Goal: Task Accomplishment & Management: Use online tool/utility

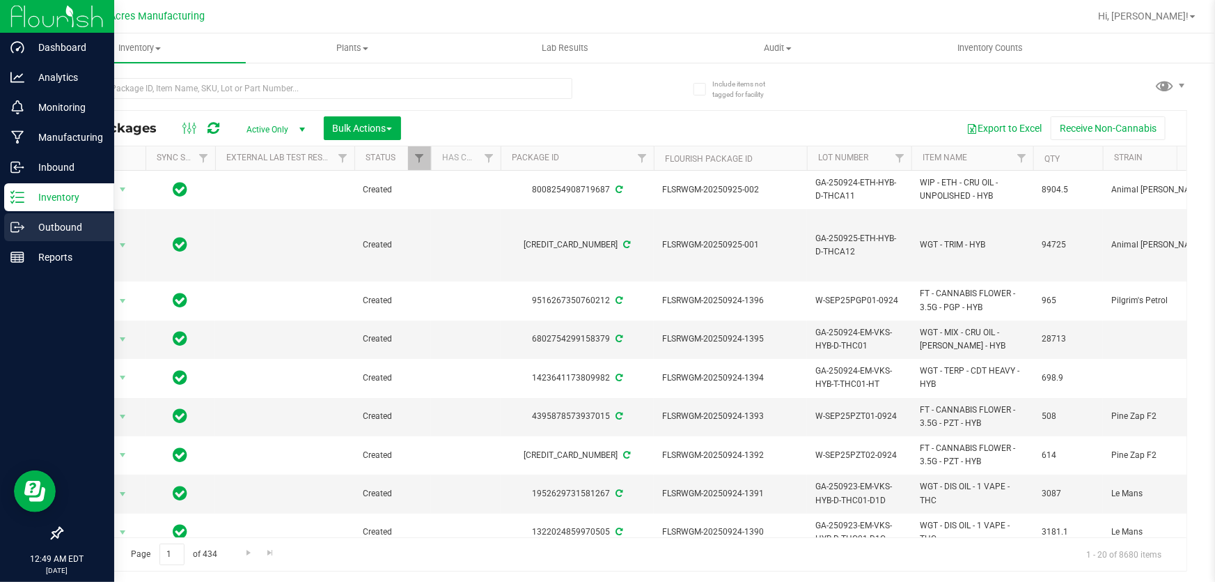
click at [10, 230] on icon at bounding box center [17, 227] width 14 height 14
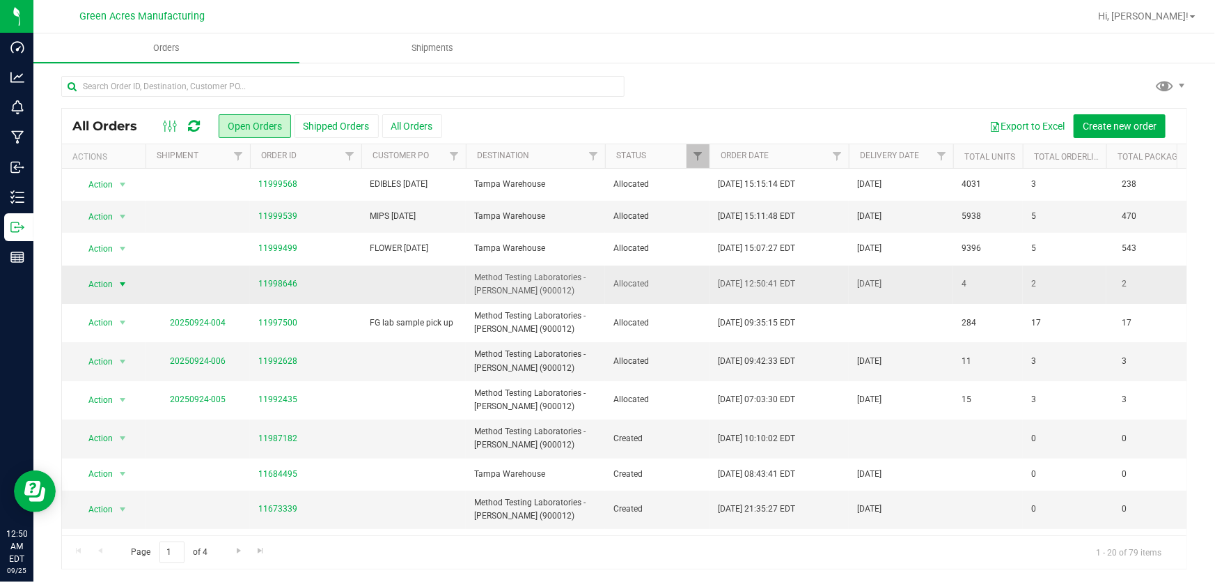
click at [104, 285] on span "Action" at bounding box center [95, 284] width 38 height 20
click at [115, 347] on li "Edit order" at bounding box center [129, 348] width 104 height 21
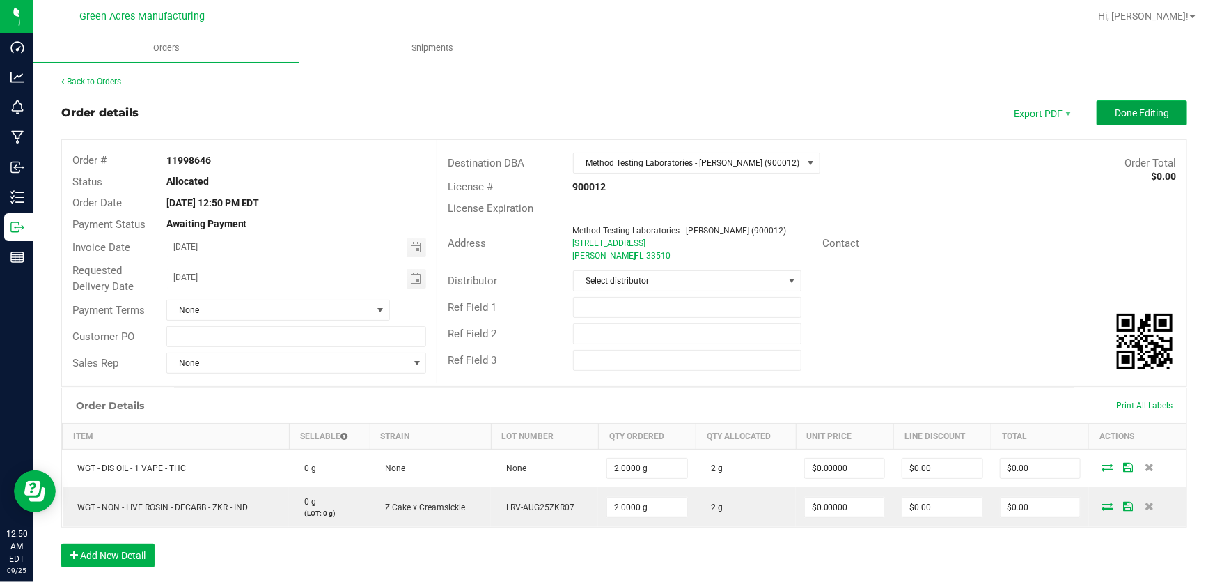
click at [1143, 122] on button "Done Editing" at bounding box center [1142, 112] width 91 height 25
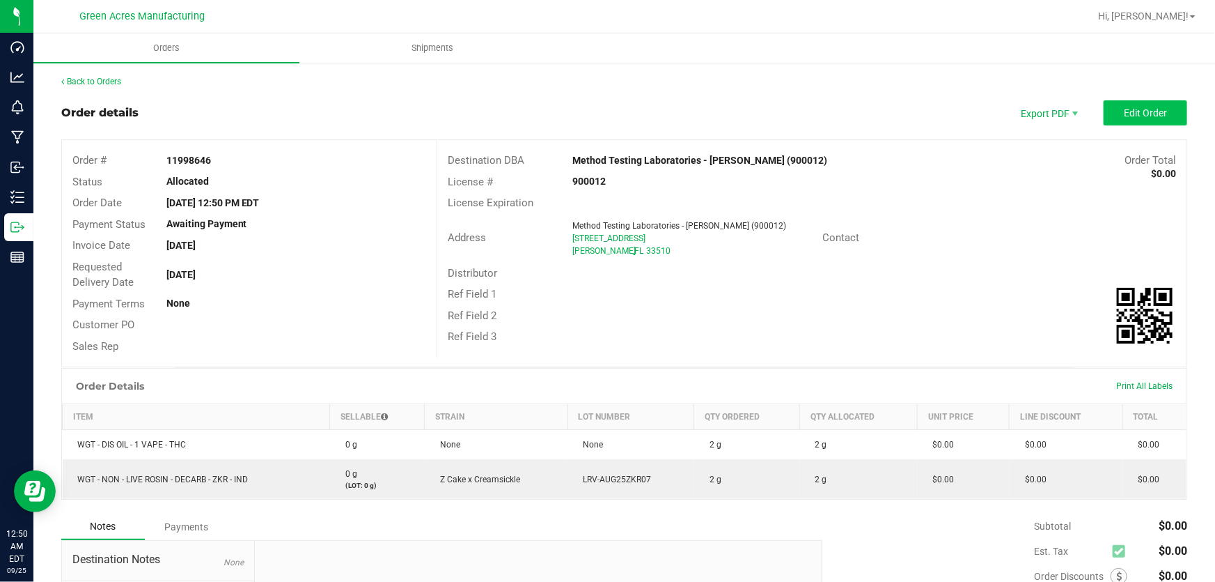
drag, startPoint x: 1112, startPoint y: 95, endPoint x: 1114, endPoint y: 107, distance: 12.8
click at [1112, 94] on div "Back to Orders Order details Export PDF Edit Order Order # 11998646 Status Allo…" at bounding box center [624, 401] width 1126 height 653
click at [1124, 108] on span "Edit Order" at bounding box center [1145, 112] width 43 height 11
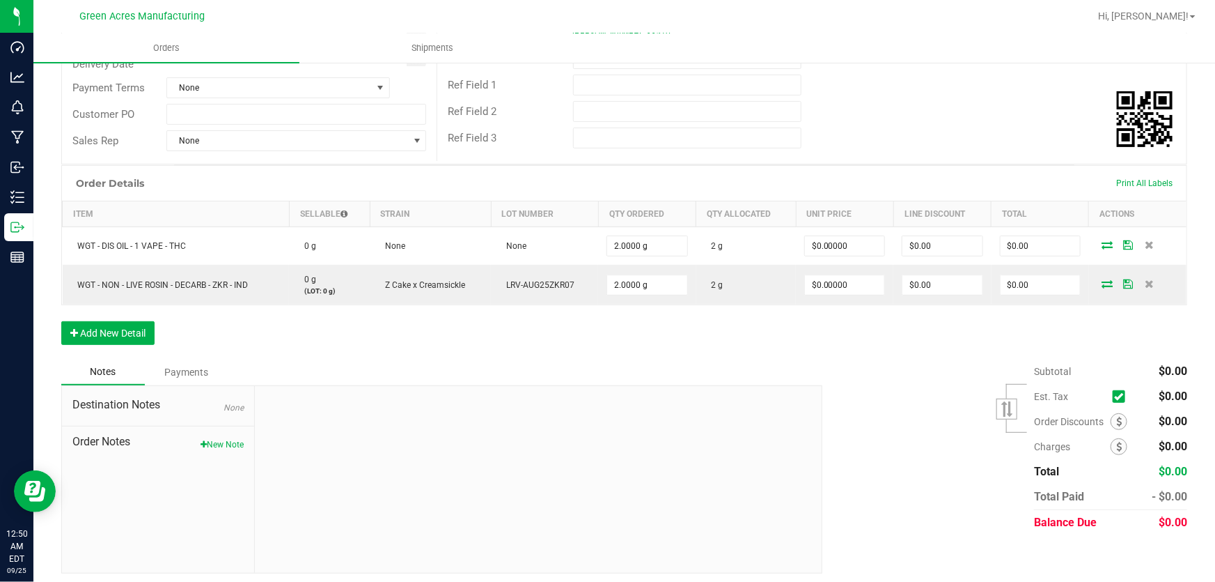
scroll to position [226, 0]
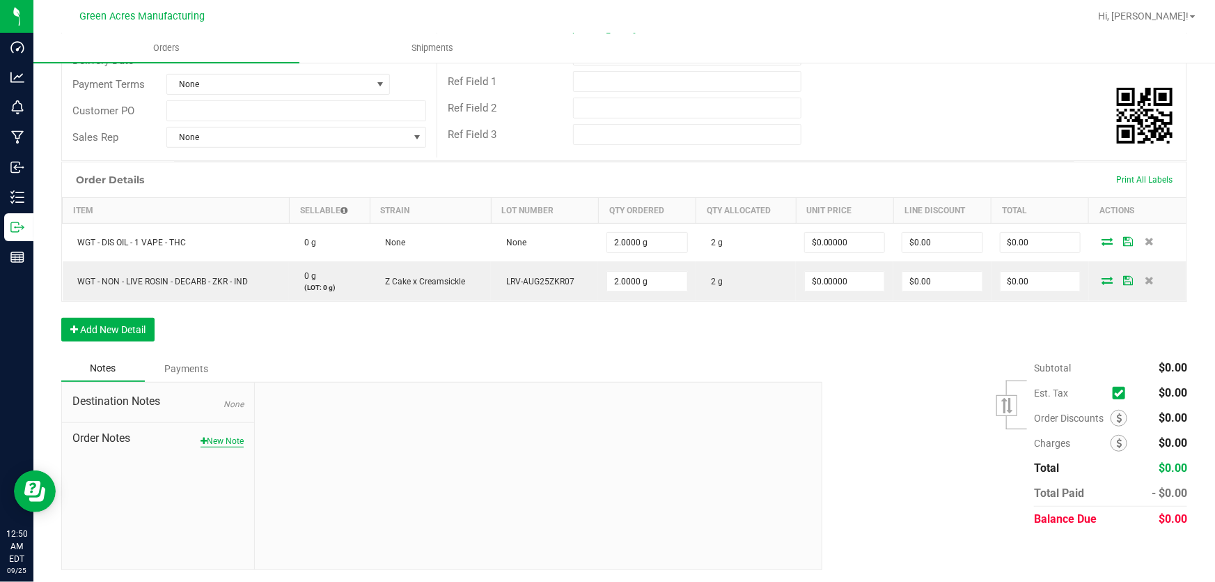
click at [201, 438] on icon "button" at bounding box center [204, 441] width 6 height 8
click at [365, 497] on textarea "* Note" at bounding box center [538, 505] width 546 height 56
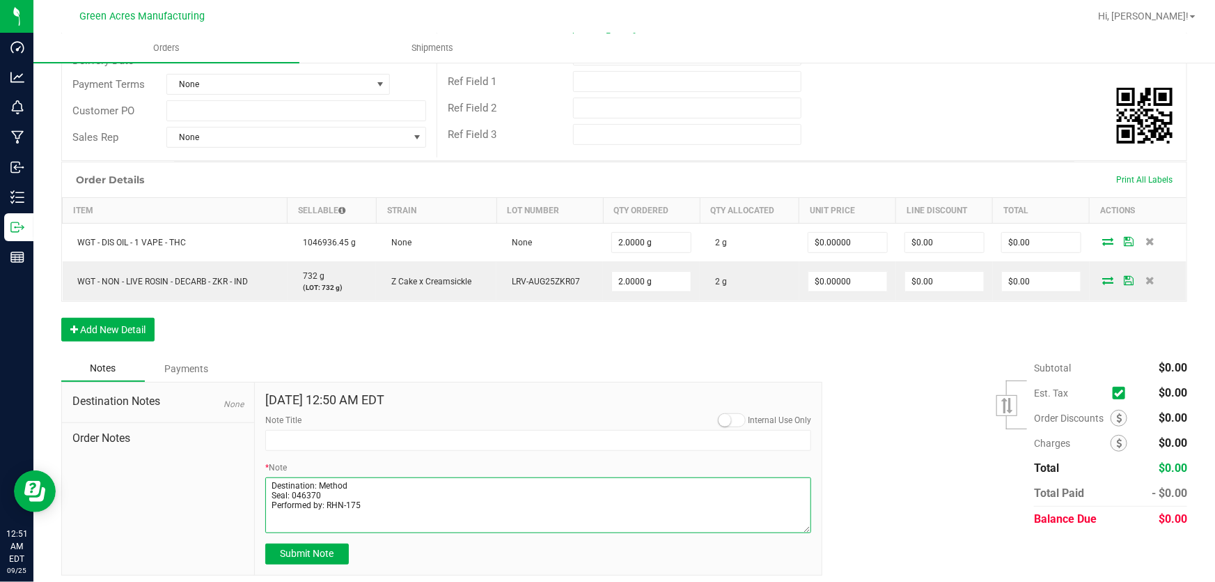
type textarea "Destination: Method Seal: 046370 Performed by: RHN-175"
click at [573, 344] on div "Order Details Print All Labels Item Sellable Strain Lot Number Qty Ordered Qty …" at bounding box center [624, 259] width 1126 height 194
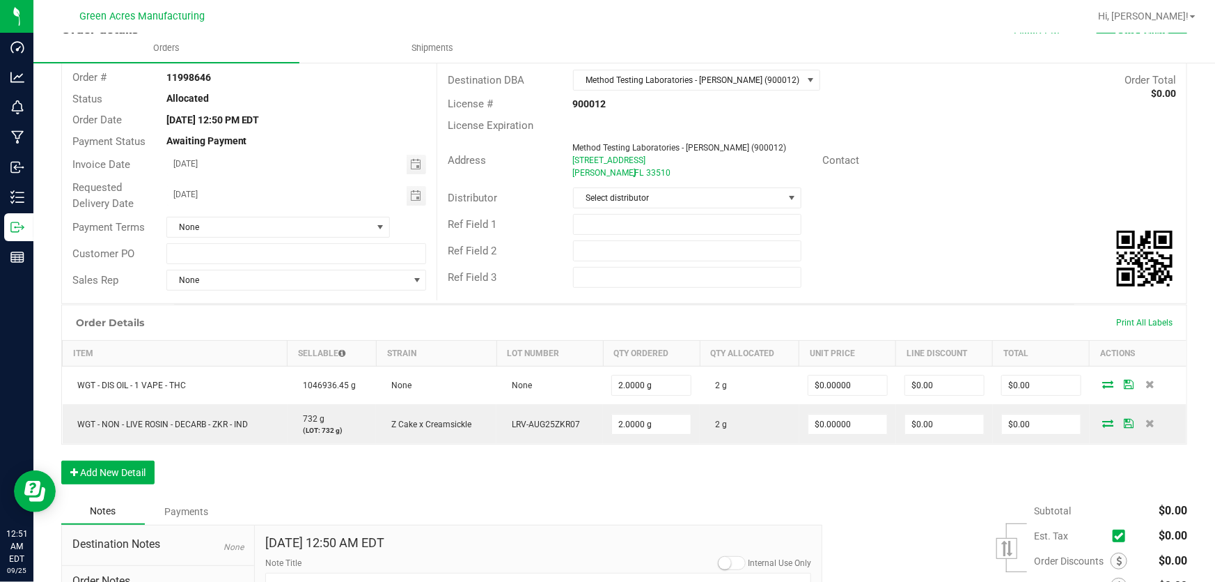
scroll to position [36, 0]
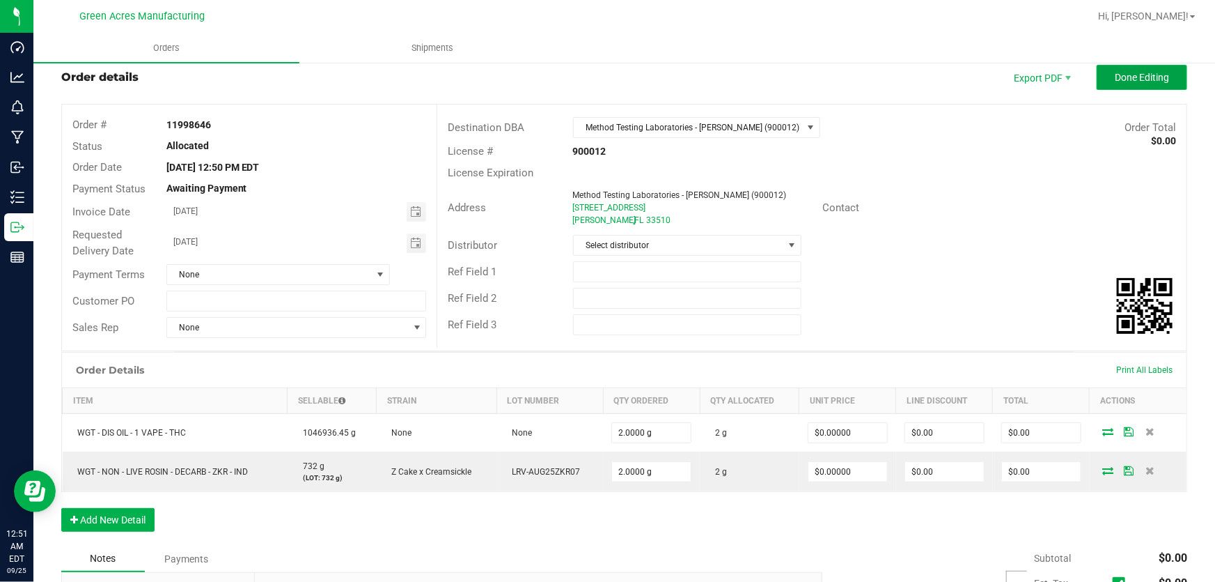
click at [1130, 77] on span "Done Editing" at bounding box center [1142, 77] width 54 height 11
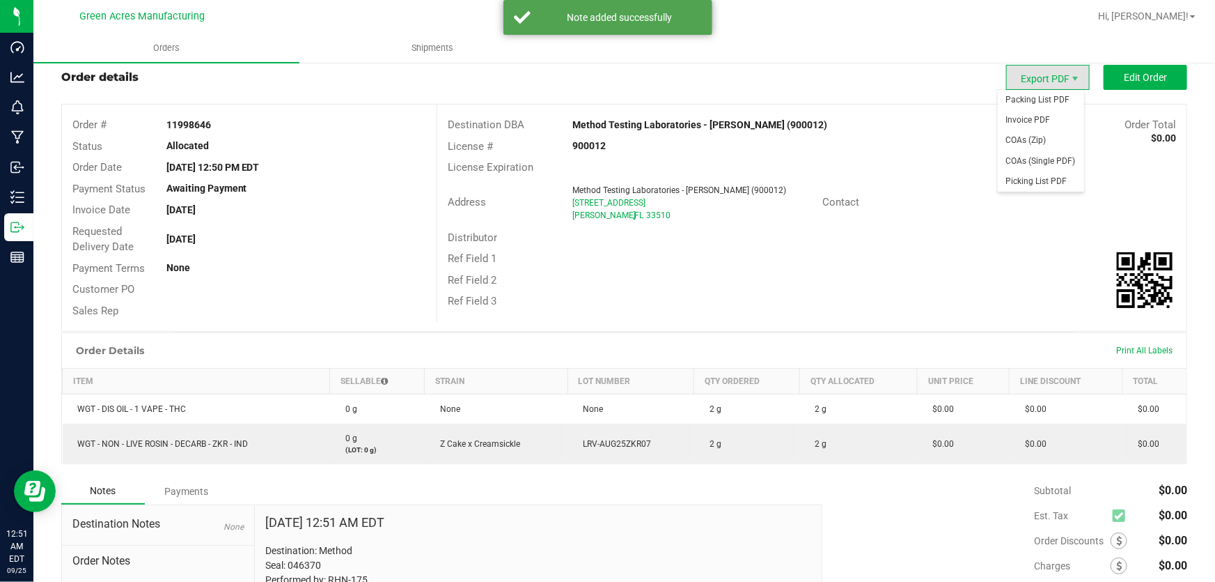
click at [1018, 81] on span "Export PDF" at bounding box center [1048, 77] width 84 height 25
click at [1021, 101] on span "Packing List PDF" at bounding box center [1041, 100] width 86 height 20
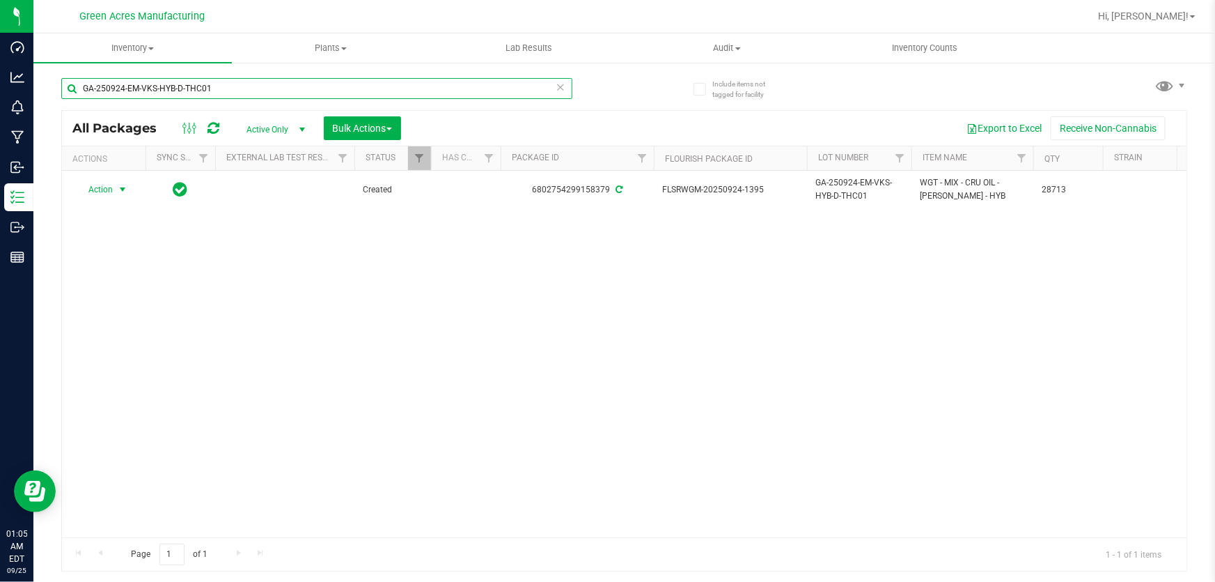
click at [303, 81] on input "GA-250924-EM-VKS-HYB-D-THC01" at bounding box center [316, 88] width 511 height 21
paste input "T"
click at [303, 81] on input "GA-250924-EM-VKS-HYB-T-THC01" at bounding box center [316, 88] width 511 height 21
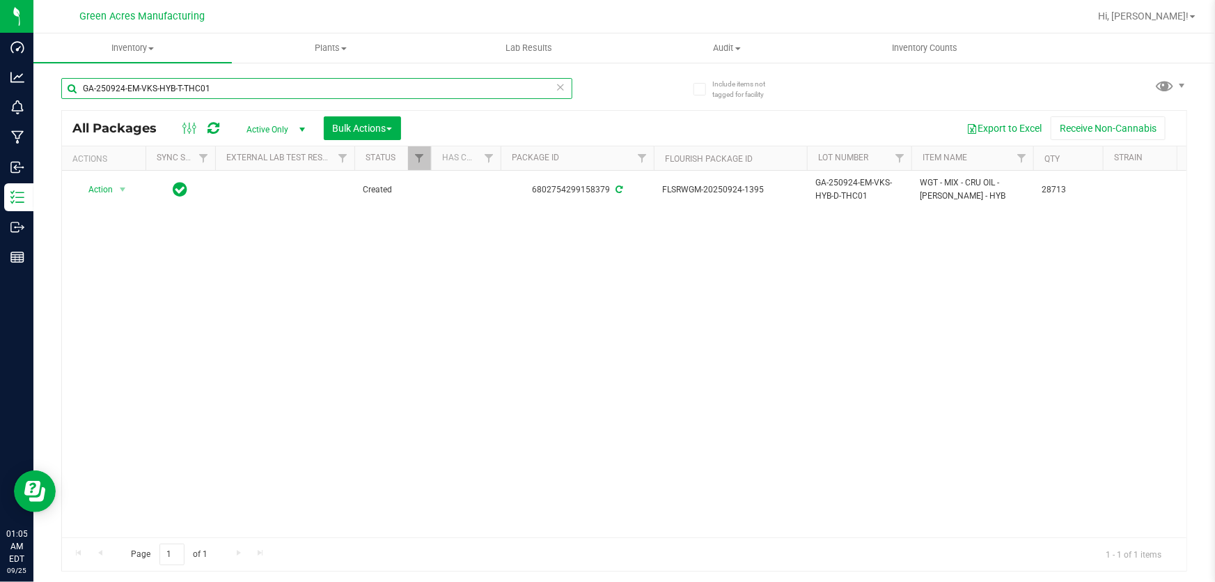
click at [303, 81] on input "GA-250924-EM-VKS-HYB-T-THC01" at bounding box center [316, 88] width 511 height 21
paste input "D"
click at [270, 84] on input "GA-250924-EM-VKS-HYB-D-THC01" at bounding box center [316, 88] width 511 height 21
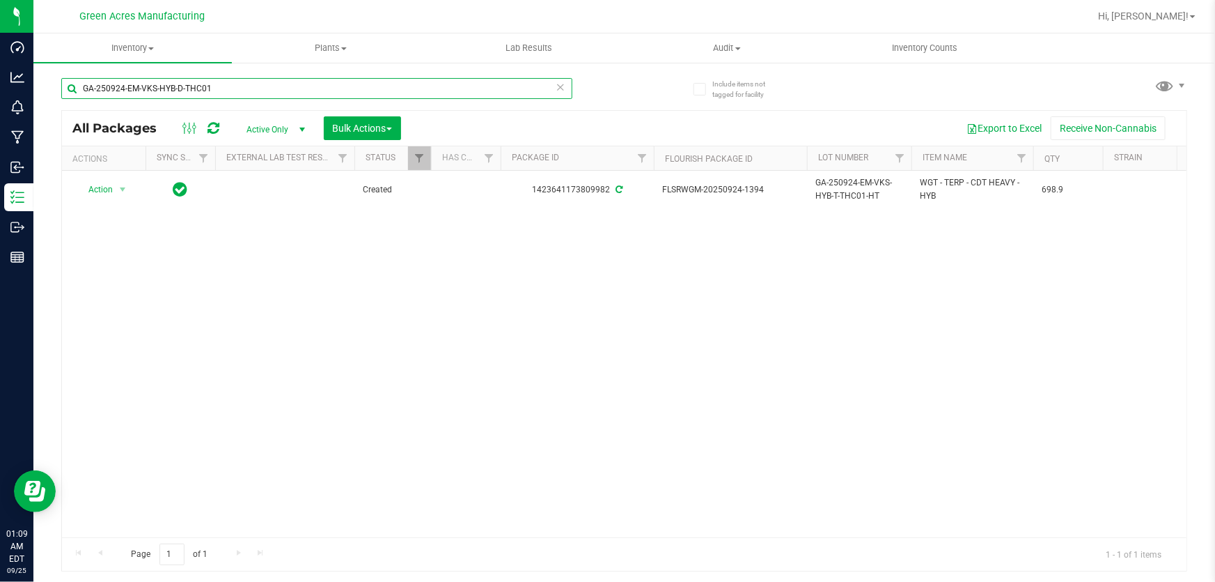
click at [270, 84] on input "GA-250924-EM-VKS-HYB-D-THC01" at bounding box center [316, 88] width 511 height 21
type input "GA-250924-EM-VKS-HYB-D-THC01"
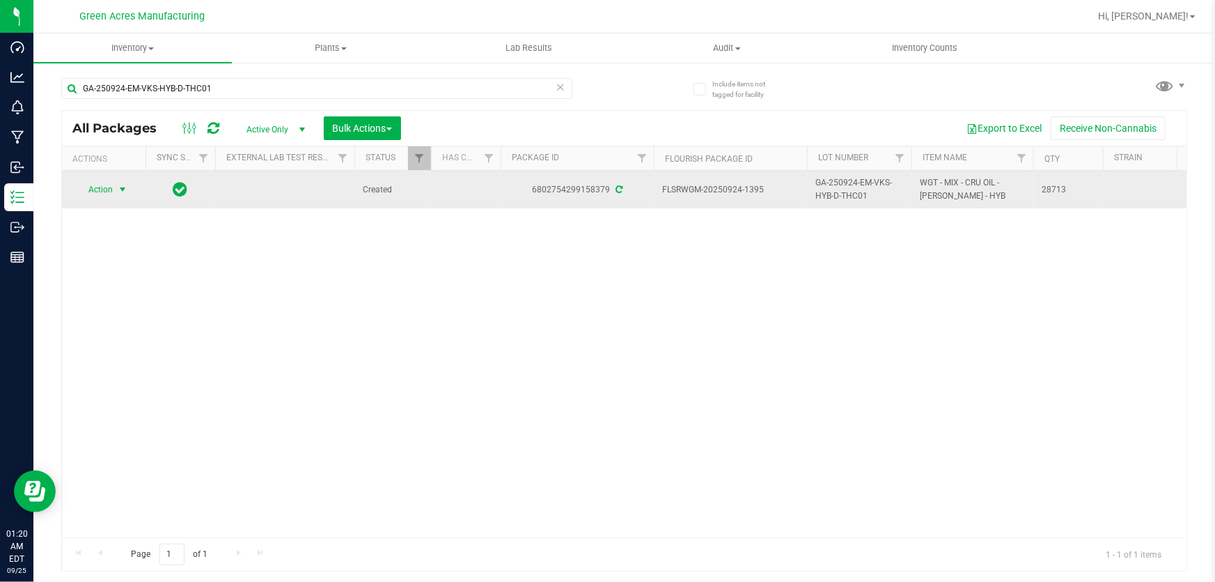
click at [104, 189] on span "Action" at bounding box center [95, 190] width 38 height 20
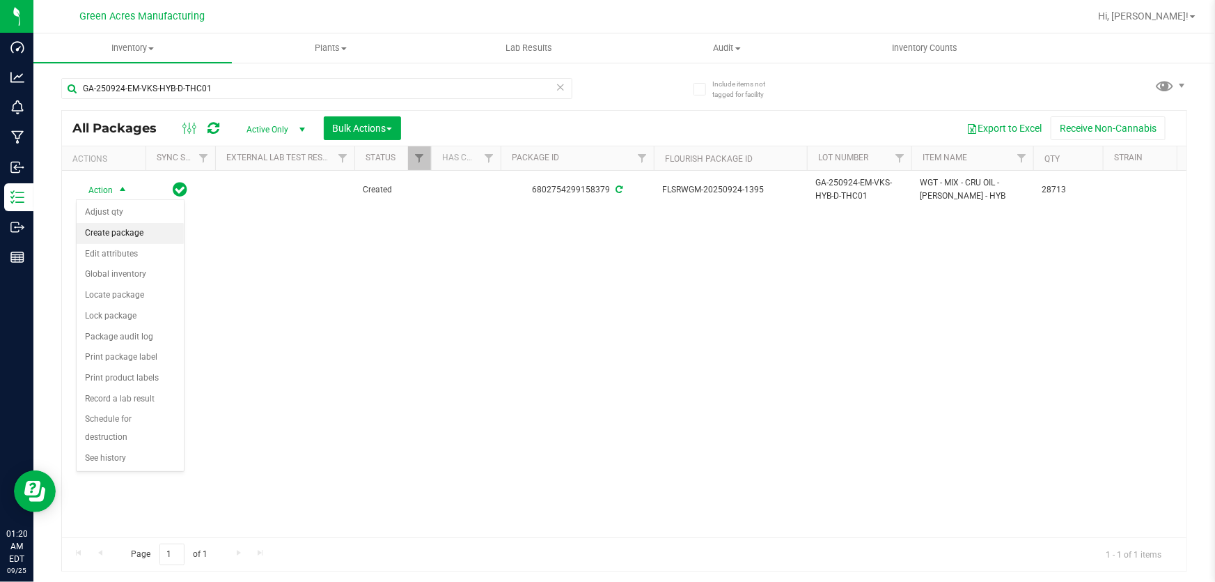
click at [107, 235] on li "Create package" at bounding box center [130, 233] width 107 height 21
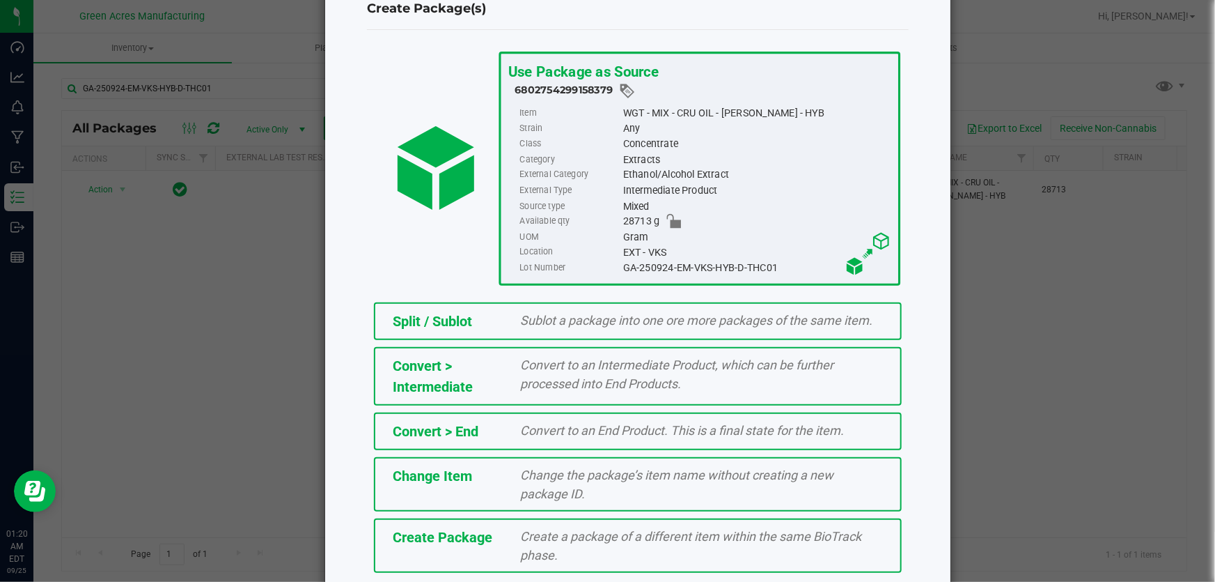
scroll to position [95, 0]
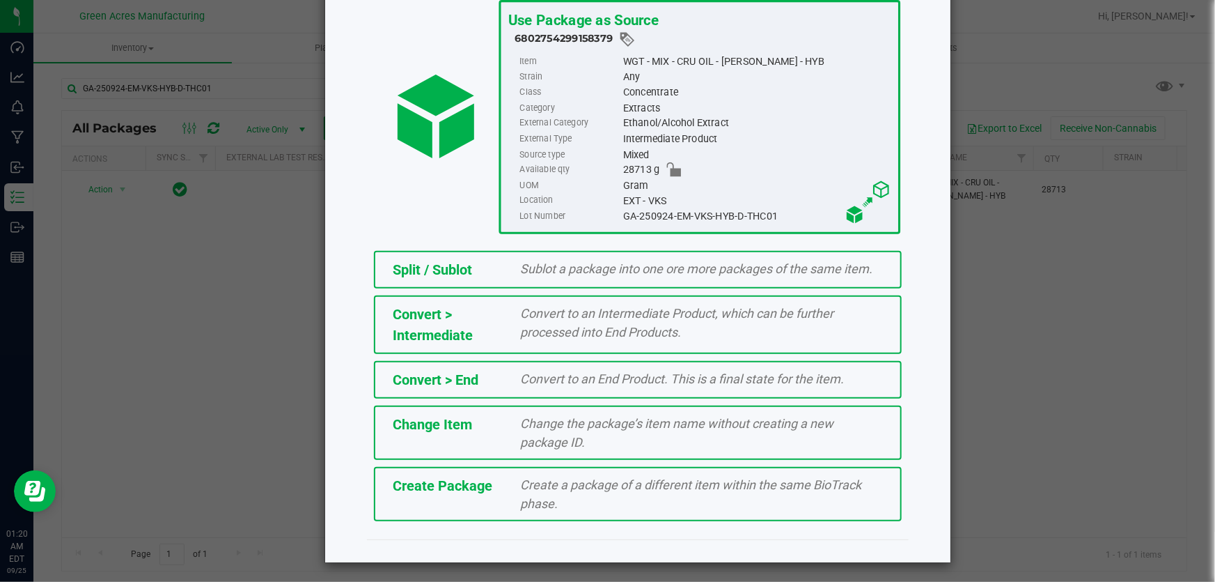
click at [591, 491] on div "Create a package of a different item within the same BioTrack phase." at bounding box center [703, 494] width 384 height 38
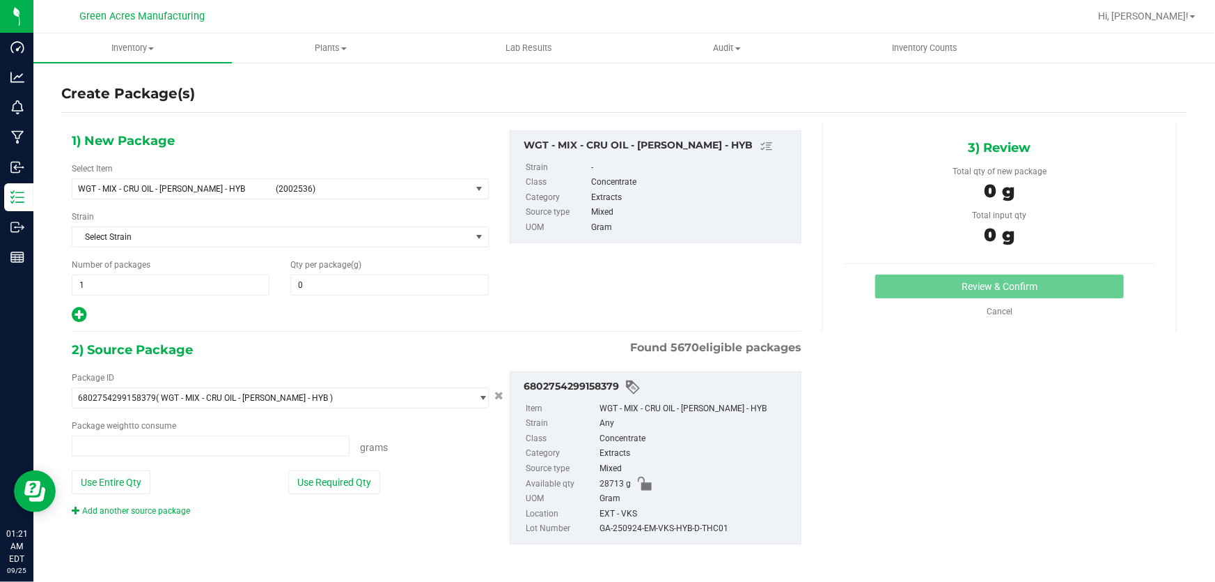
type input "0.0000"
type input "0.0000 g"
click at [281, 192] on span "(2002536)" at bounding box center [370, 189] width 189 height 10
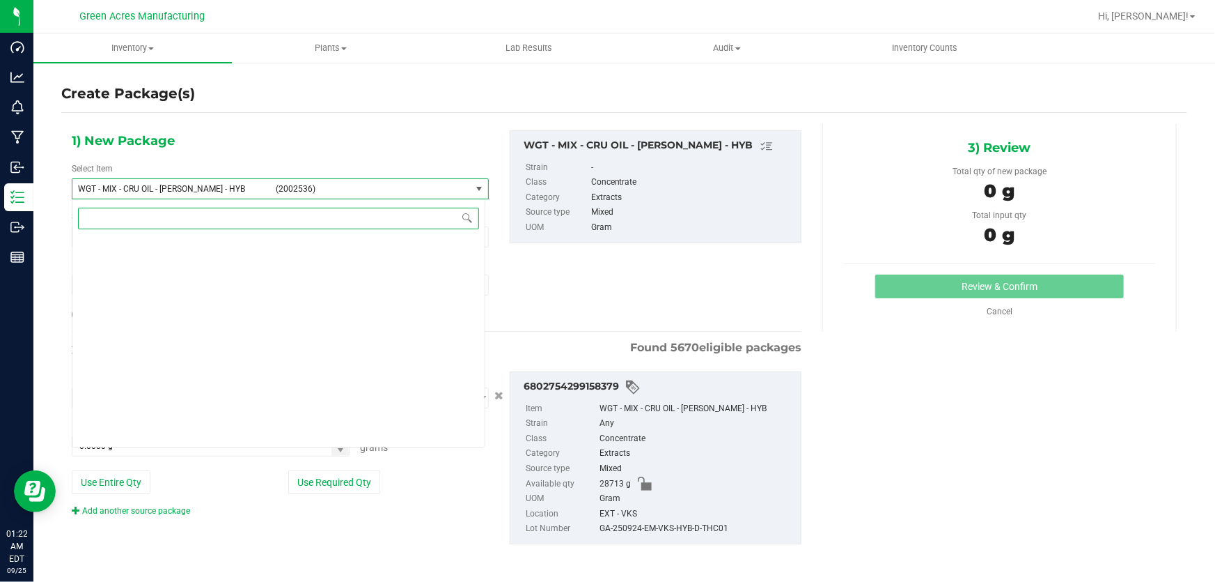
scroll to position [320375, 0]
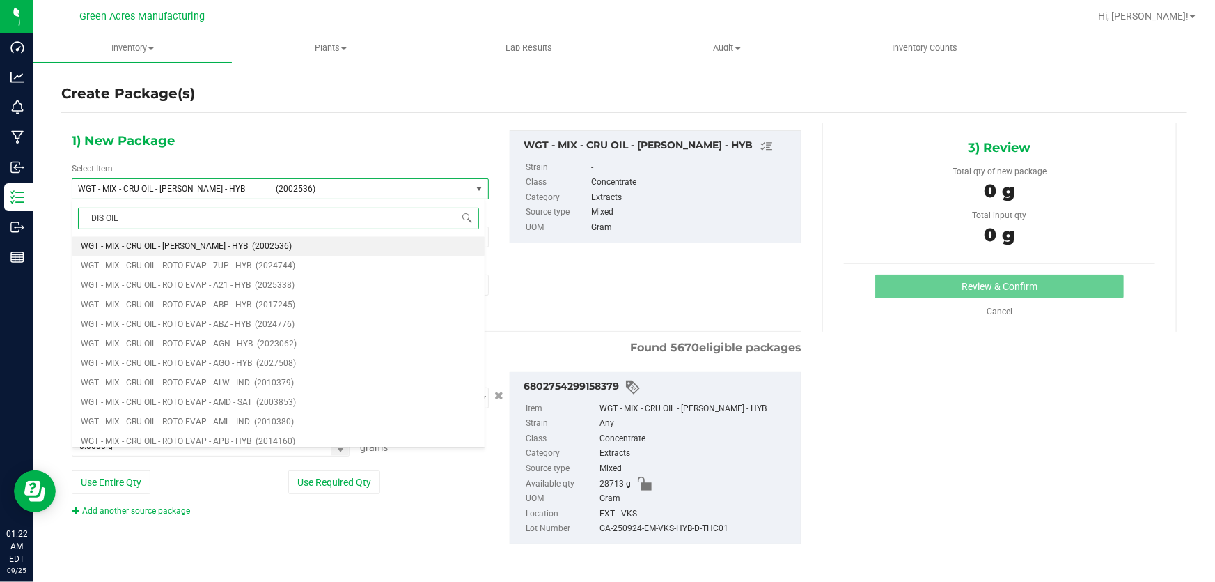
type input "DIS OIL"
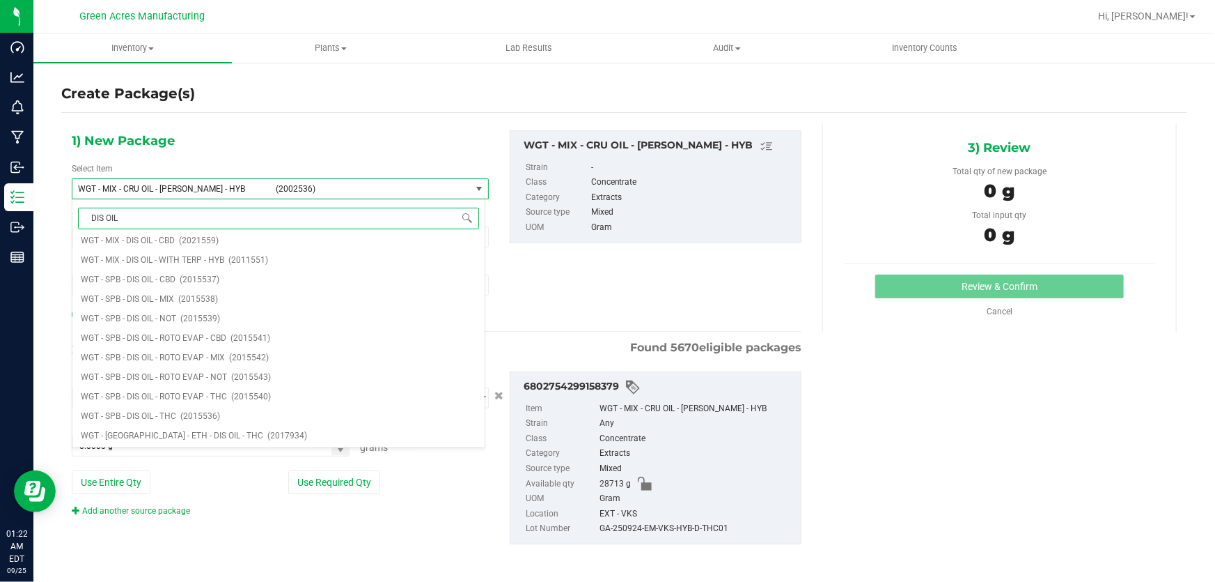
scroll to position [0, 0]
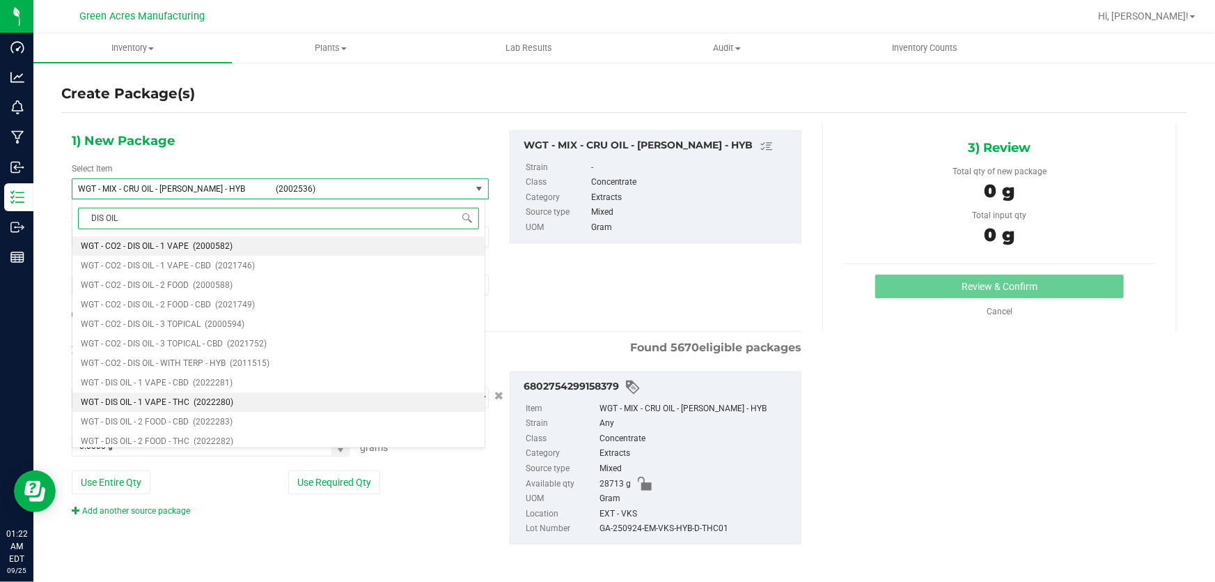
click at [189, 403] on li "WGT - DIS OIL - 1 VAPE - THC (2022280)" at bounding box center [278, 402] width 412 height 20
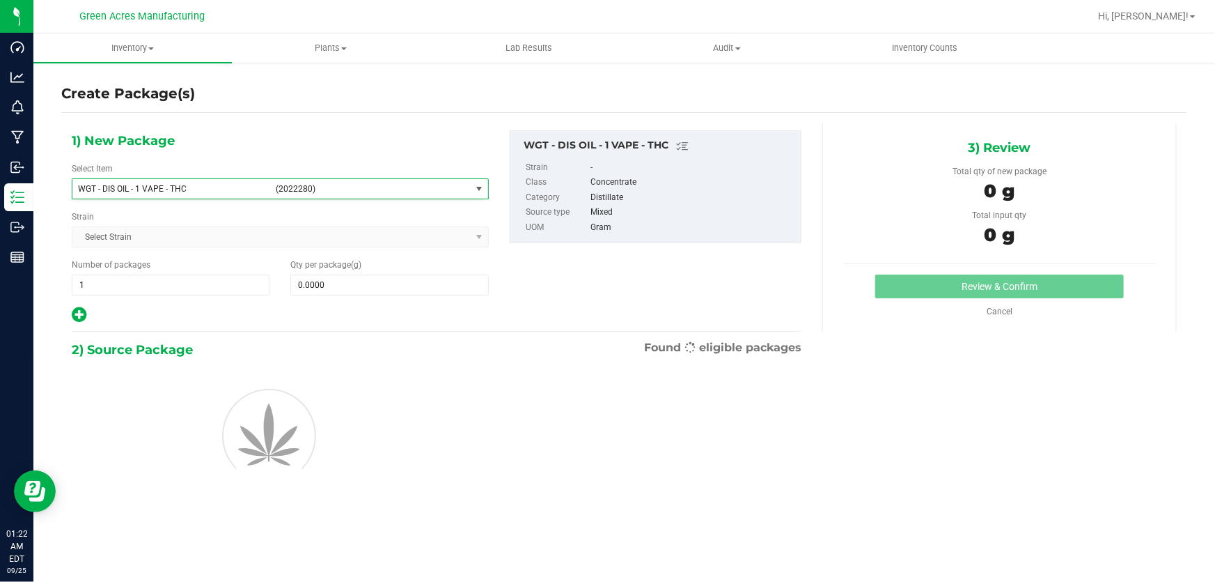
type input "0.0000"
click at [364, 281] on span at bounding box center [389, 284] width 198 height 21
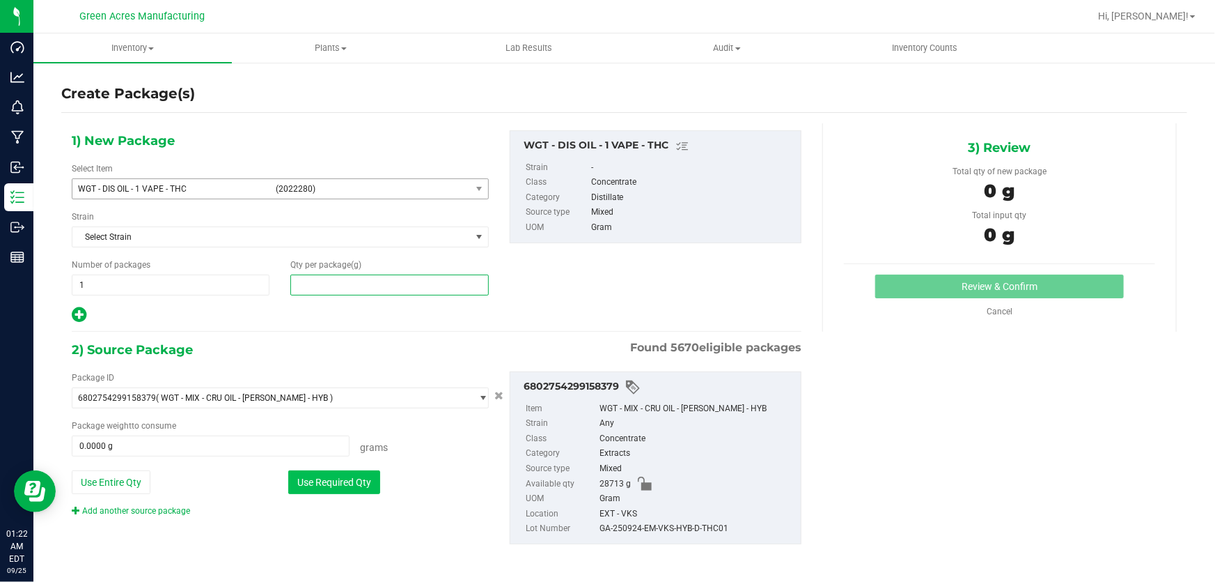
type input "0.0000"
type input "0"
click at [359, 482] on button "Use Required Qty" at bounding box center [334, 482] width 92 height 24
click at [453, 287] on span at bounding box center [389, 284] width 198 height 21
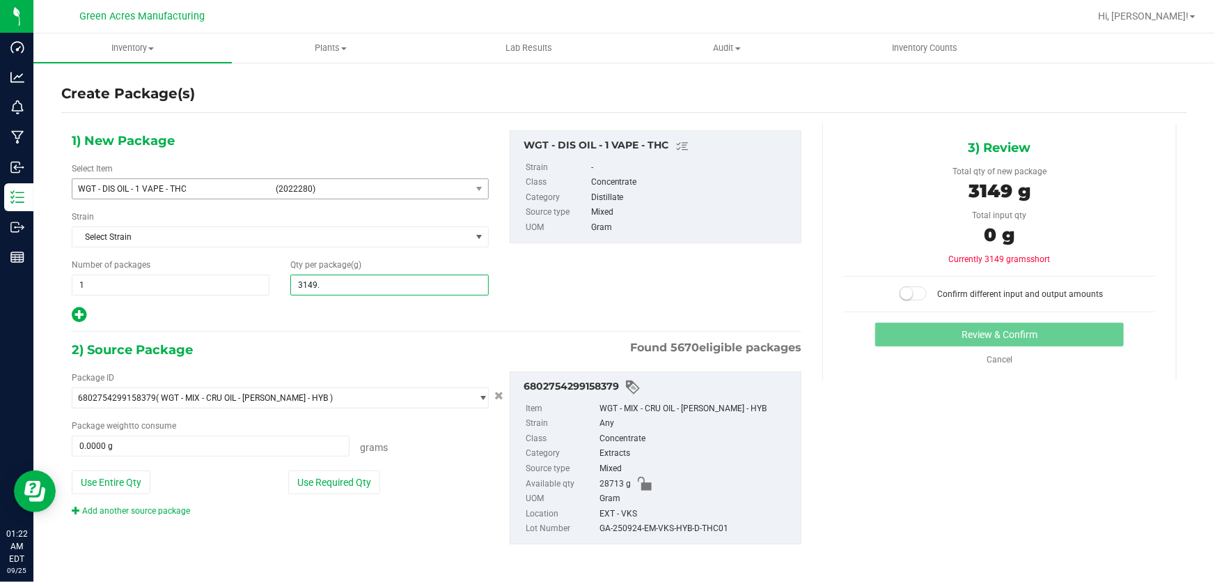
type input "3149.2"
type input "3,149.2000"
click at [329, 483] on button "Use Required Qty" at bounding box center [334, 482] width 92 height 24
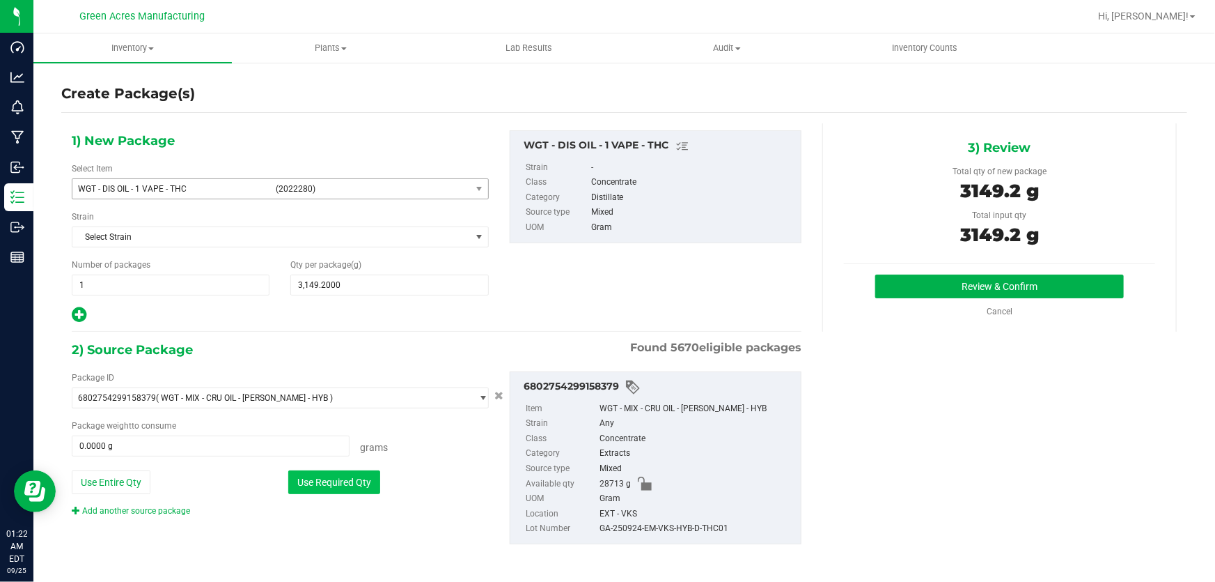
type input "3149.2000 g"
click at [993, 274] on button "Review & Confirm" at bounding box center [1000, 286] width 249 height 24
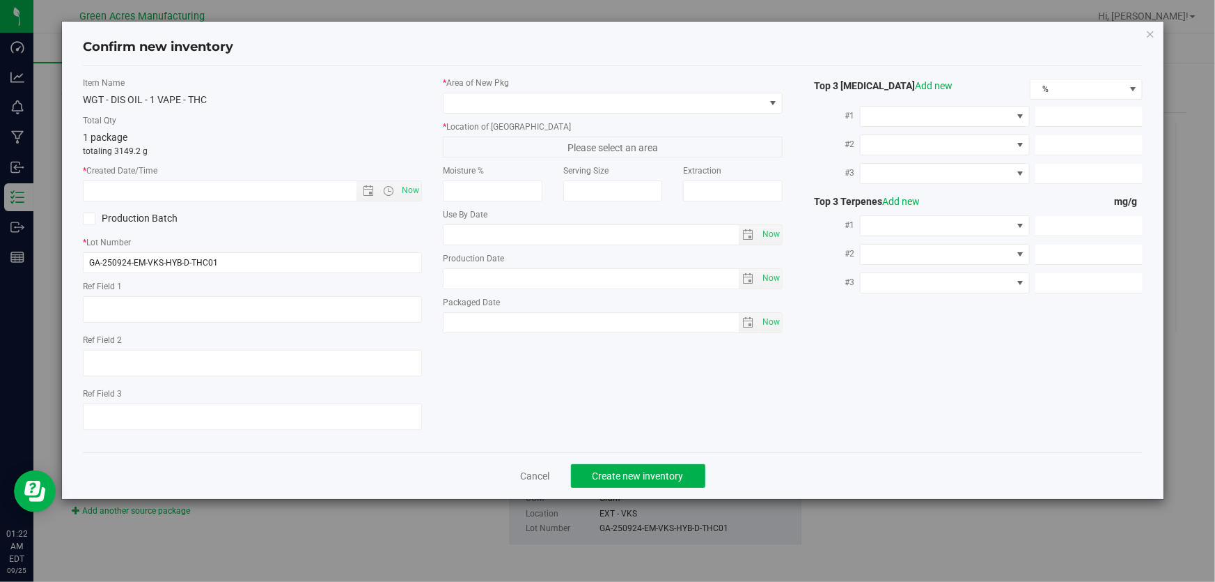
type textarea "A-J"
click at [276, 263] on input "GA-250924-EM-VKS-HYB-D-THC01" at bounding box center [252, 262] width 339 height 21
type input "GA-250924-EM-VKS-HYB-D-THC01-D1A"
click at [233, 302] on textarea at bounding box center [252, 309] width 339 height 26
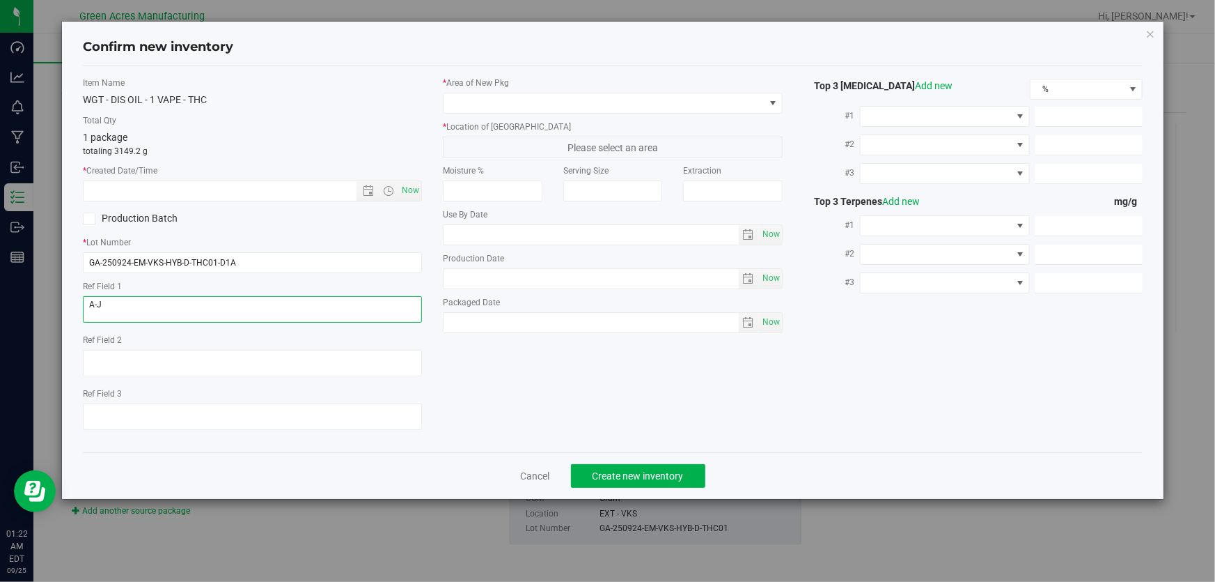
click at [233, 302] on textarea at bounding box center [252, 309] width 339 height 26
type textarea "D1A"
click at [408, 187] on span "Now" at bounding box center [411, 190] width 24 height 20
type input "[DATE] 1:22 AM"
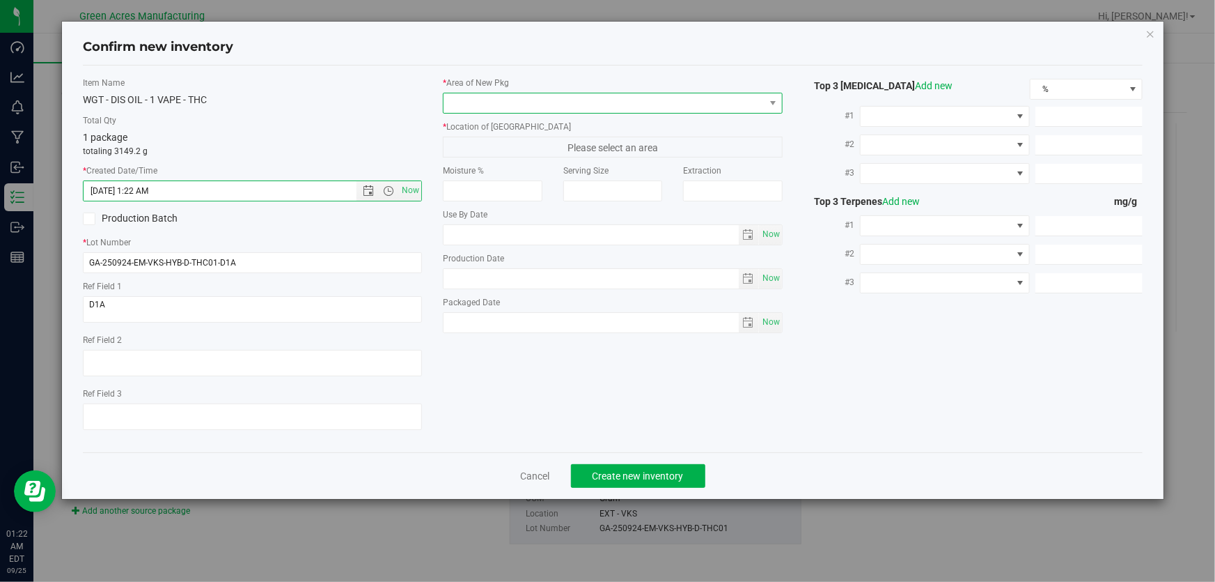
click at [524, 104] on span at bounding box center [604, 103] width 320 height 20
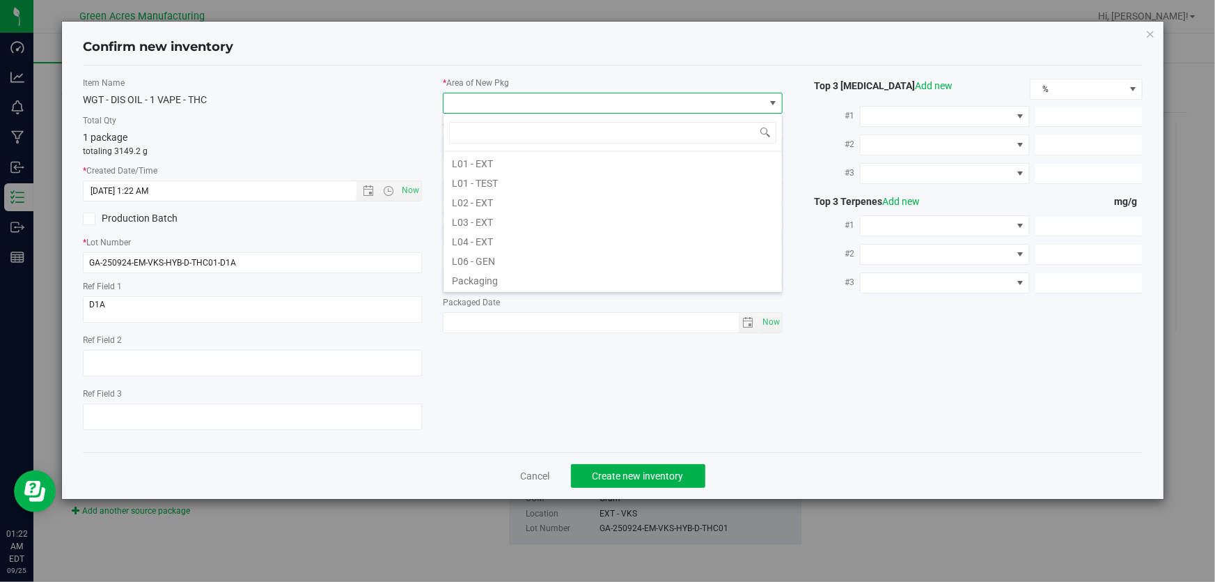
scroll to position [253, 0]
click at [531, 217] on li "L03 - EXT" at bounding box center [613, 220] width 339 height 20
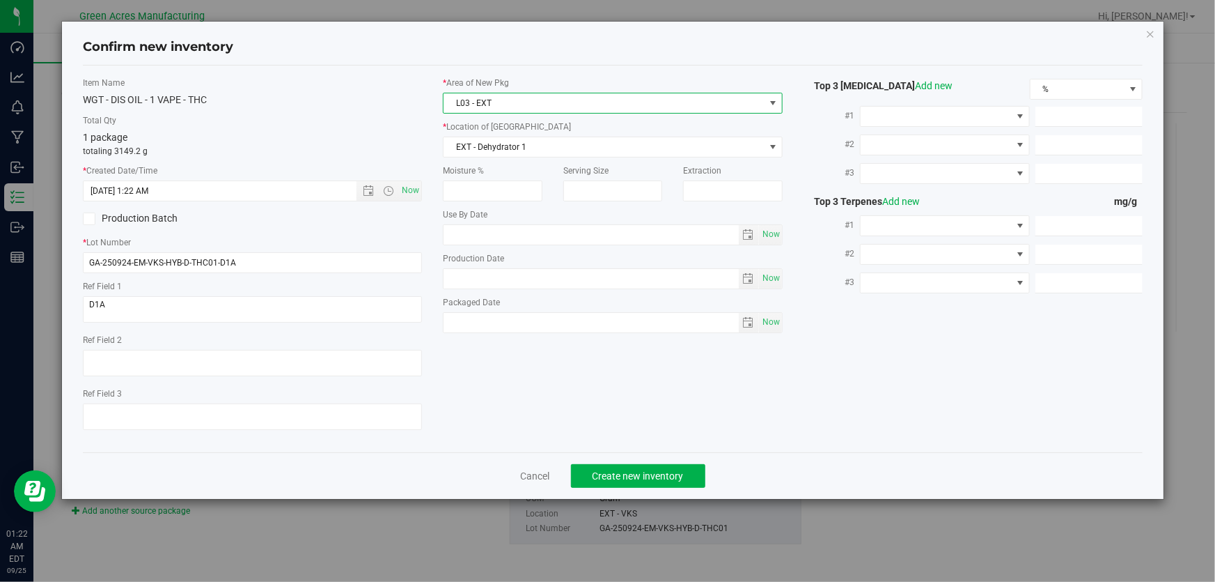
click at [594, 147] on span "EXT - Dehydrator 1" at bounding box center [604, 147] width 320 height 20
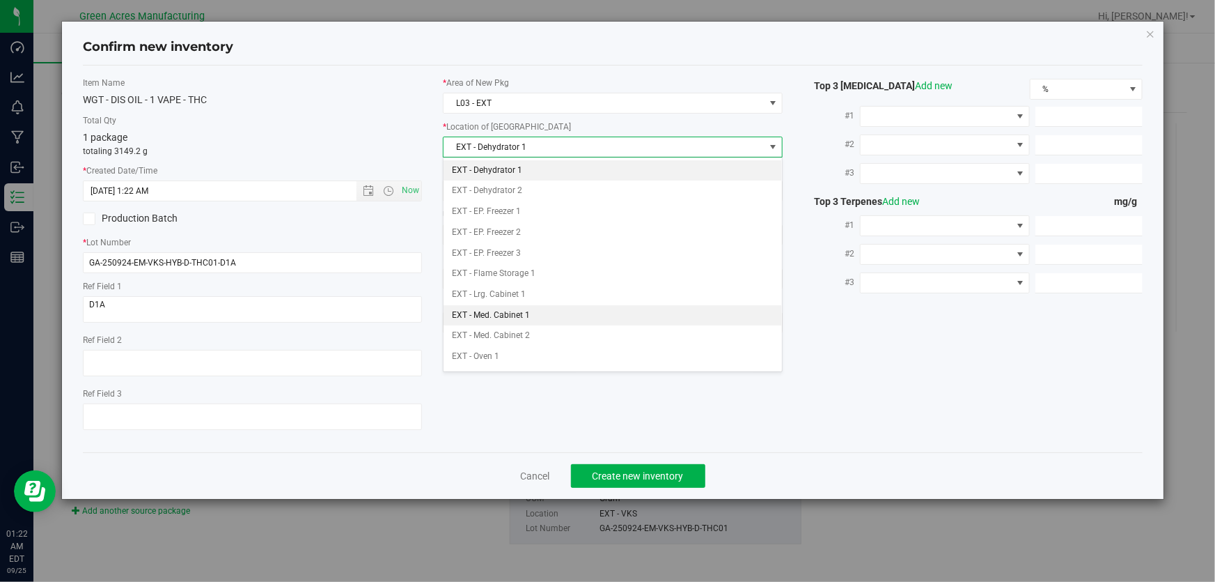
click at [540, 311] on li "EXT - Med. Cabinet 1" at bounding box center [613, 315] width 339 height 21
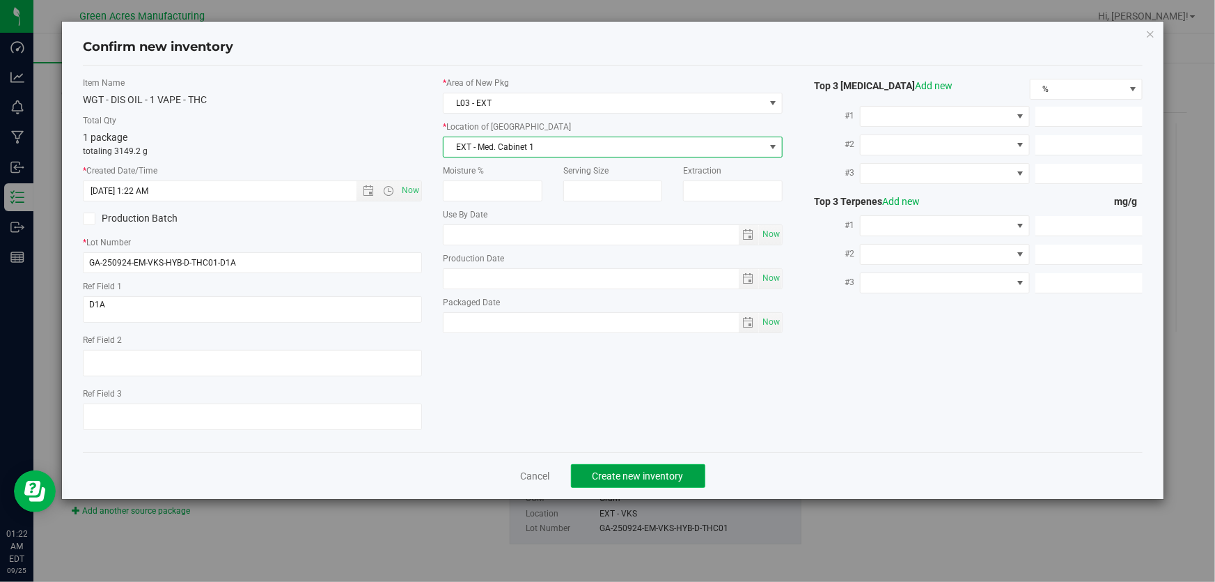
click at [656, 474] on span "Create new inventory" at bounding box center [638, 475] width 91 height 11
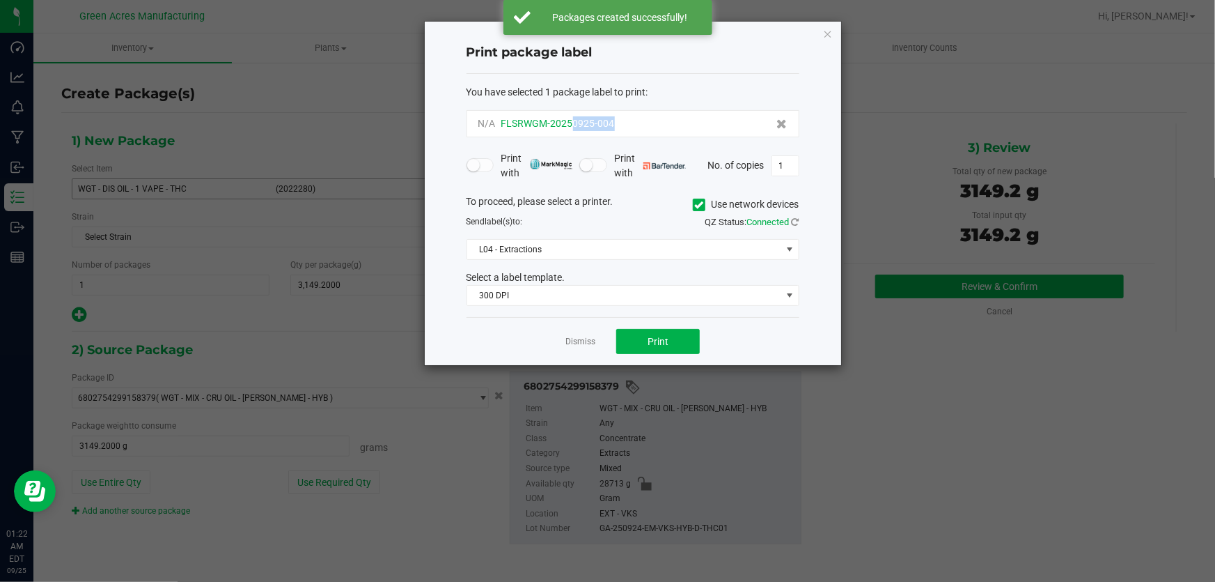
drag, startPoint x: 619, startPoint y: 129, endPoint x: 570, endPoint y: 126, distance: 48.8
click at [570, 126] on div "N/A FLSRWGM-20250925-004" at bounding box center [633, 123] width 309 height 15
copy span "0925-004"
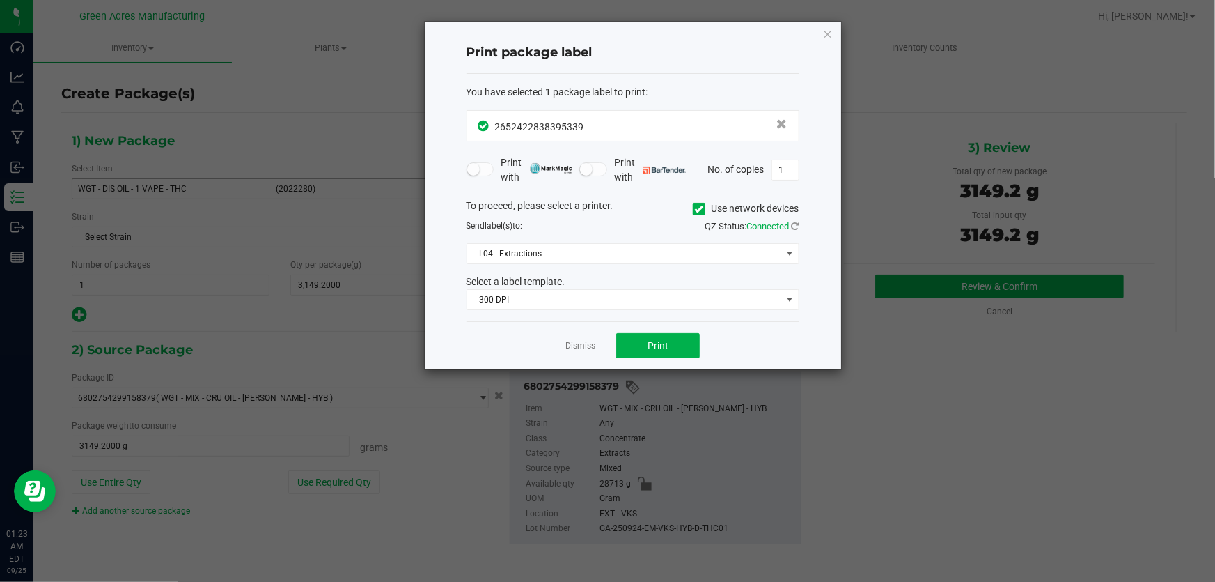
click at [671, 362] on div "Dismiss Print" at bounding box center [633, 345] width 333 height 48
click at [671, 345] on button "Print" at bounding box center [658, 345] width 84 height 25
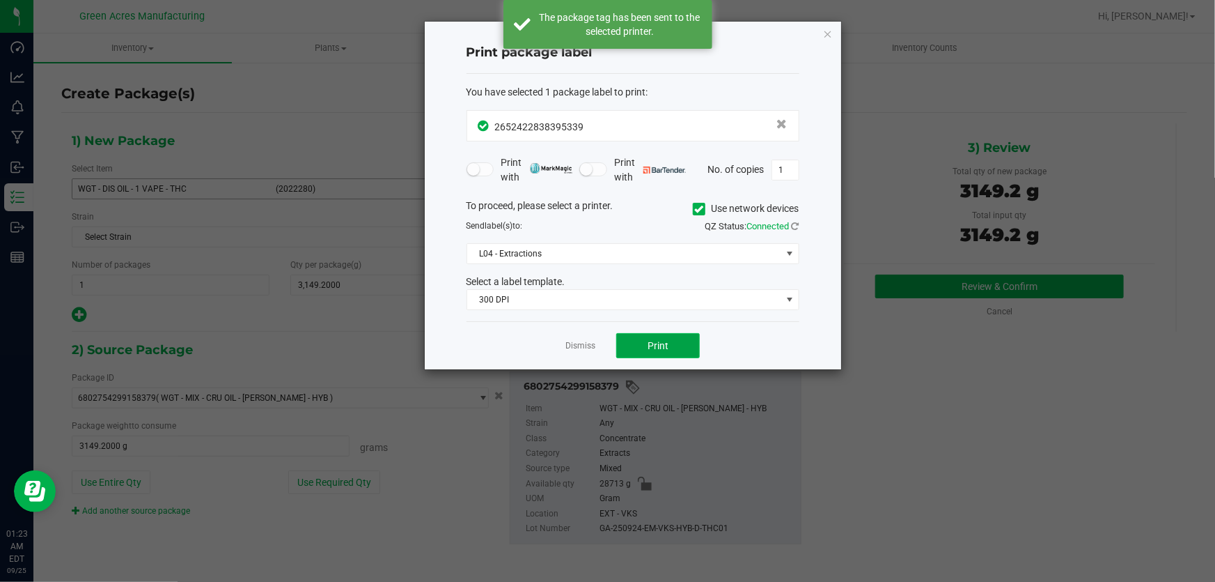
click at [671, 345] on button "Print" at bounding box center [658, 345] width 84 height 25
click at [586, 347] on link "Dismiss" at bounding box center [581, 346] width 30 height 12
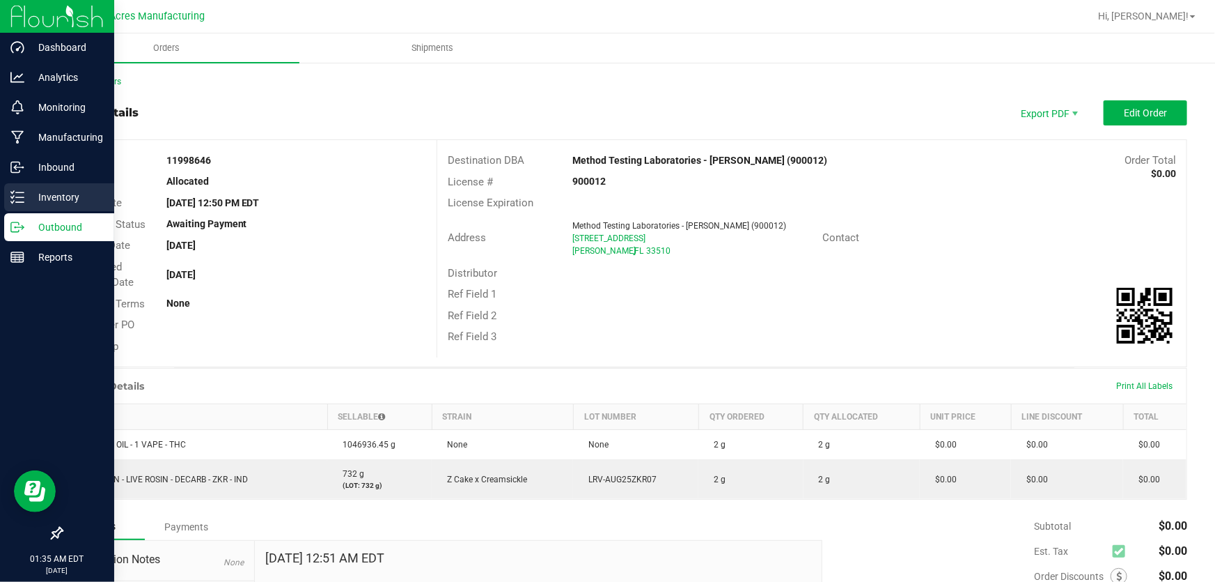
scroll to position [36, 0]
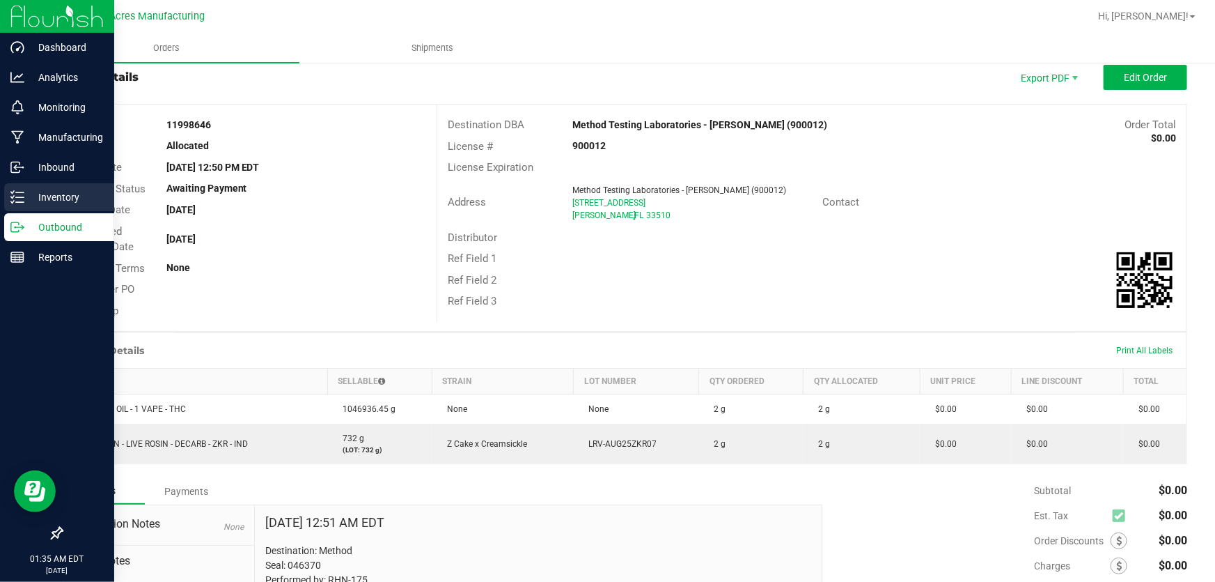
click at [39, 183] on div "Inventory" at bounding box center [59, 197] width 110 height 28
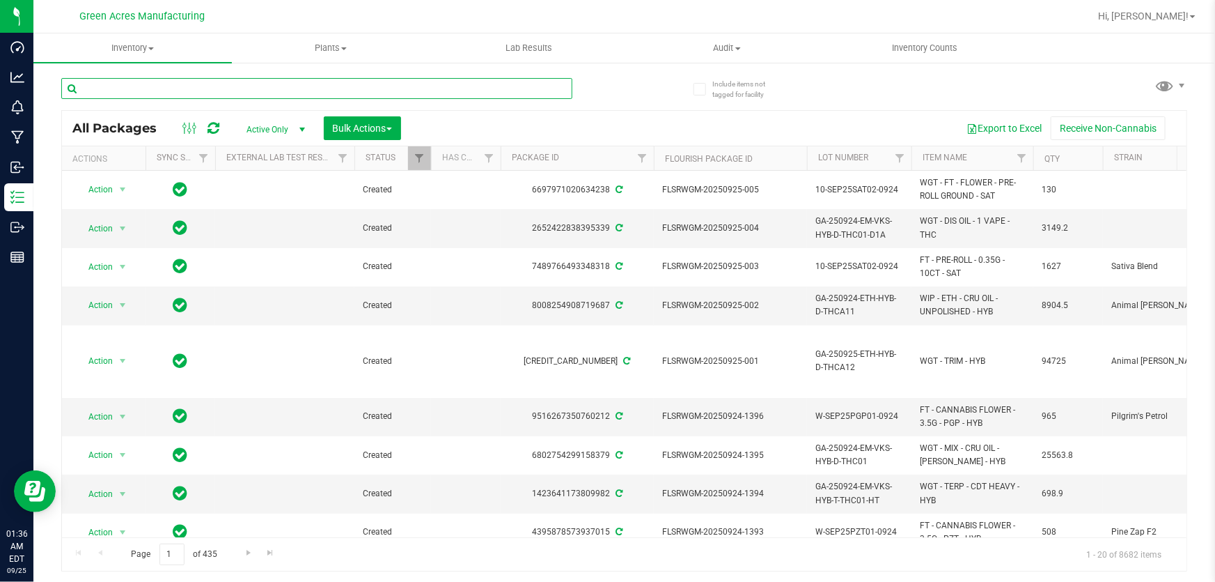
click at [263, 85] on input "text" at bounding box center [316, 88] width 511 height 21
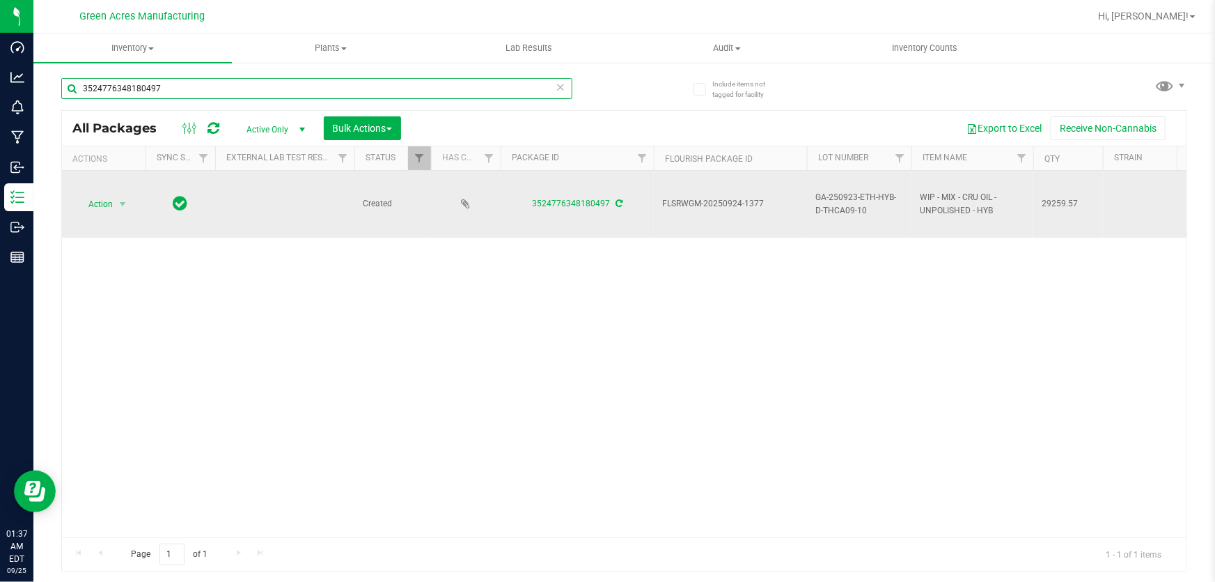
type input "3524776348180497"
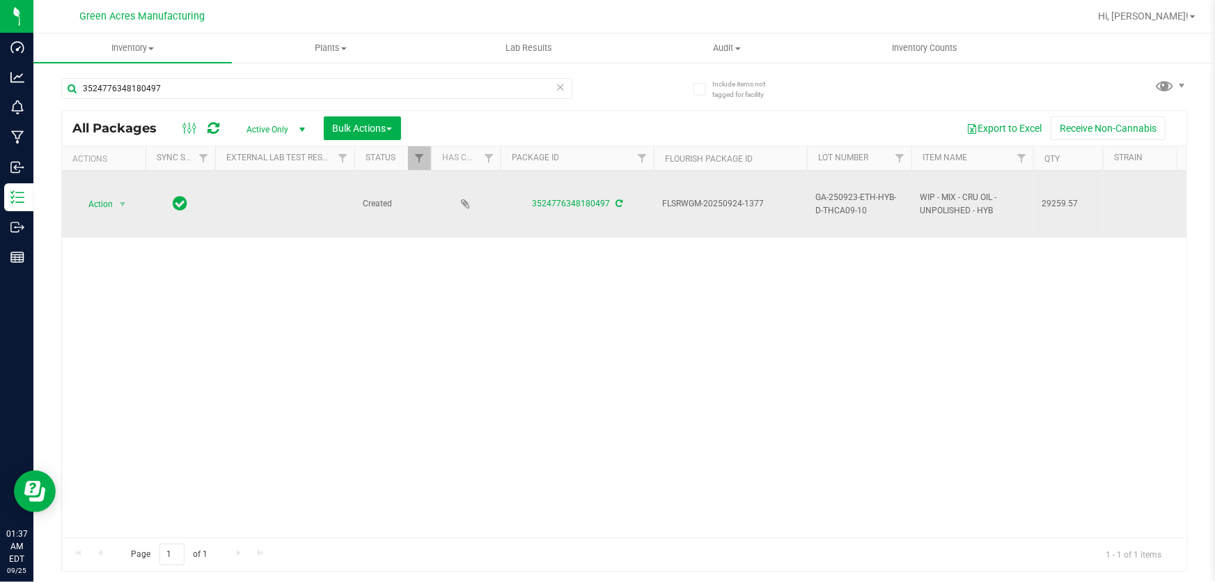
click at [857, 207] on span "GA-250923-ETH-HYB-D-THCA09-10" at bounding box center [860, 204] width 88 height 26
click at [857, 207] on input "GA-250923-ETH-HYB-D-THCA09-10" at bounding box center [857, 204] width 100 height 22
click at [857, 205] on input "GA-250923-ETH-HYB-D-THCA09-10" at bounding box center [857, 204] width 100 height 22
